Goal: Find specific page/section: Find specific page/section

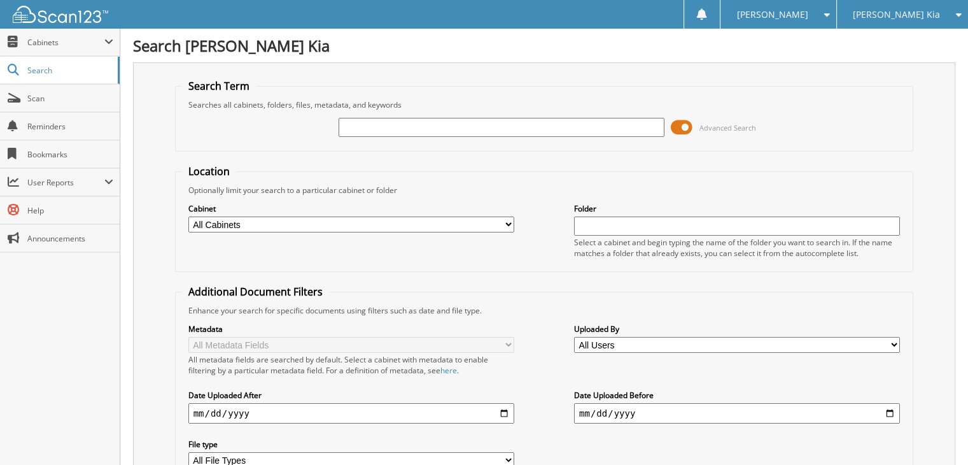
click at [441, 129] on input "text" at bounding box center [502, 127] width 326 height 19
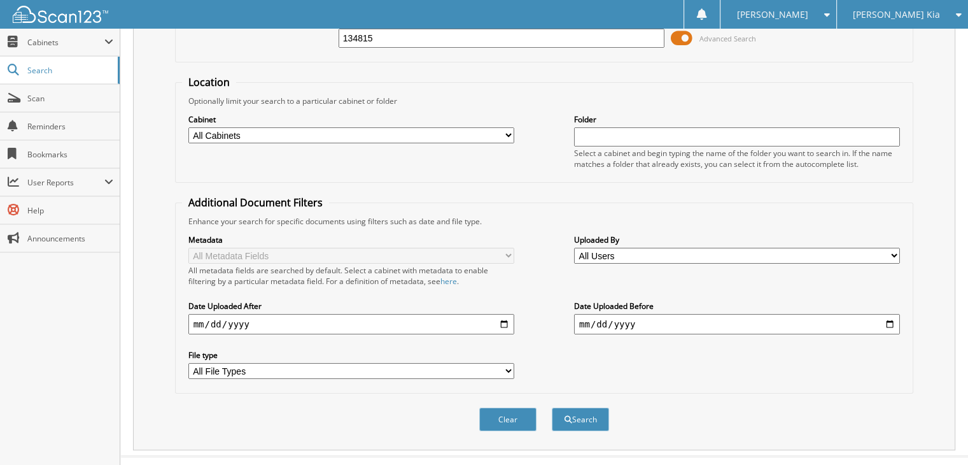
scroll to position [102, 0]
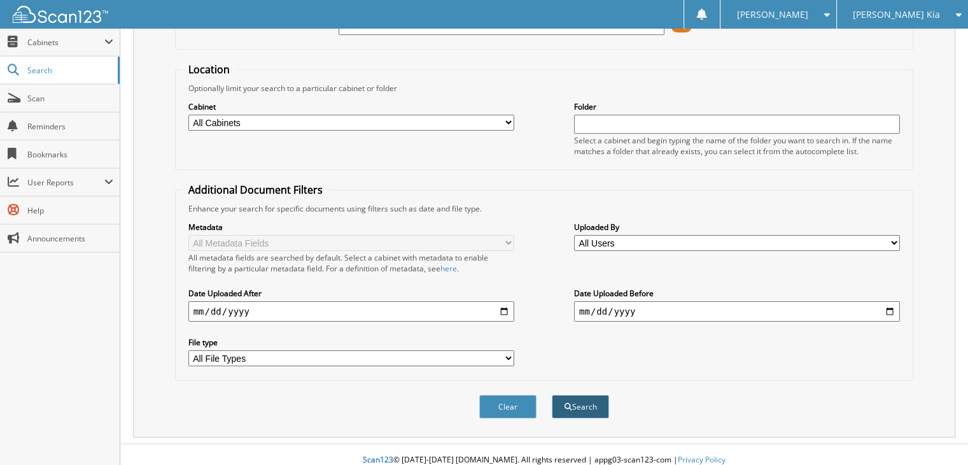
type input "134815"
click at [579, 395] on button "Search" at bounding box center [580, 407] width 57 height 24
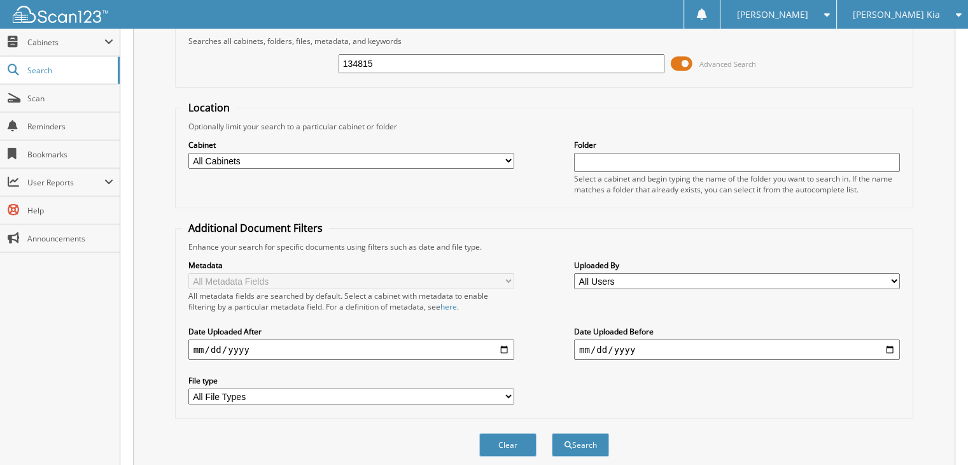
scroll to position [446, 0]
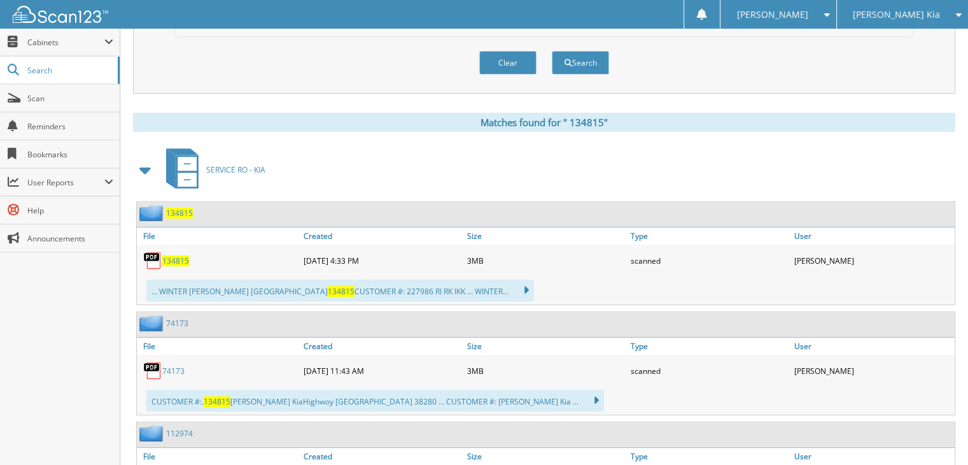
click at [180, 208] on span "134815" at bounding box center [179, 213] width 27 height 11
